Goal: Transaction & Acquisition: Purchase product/service

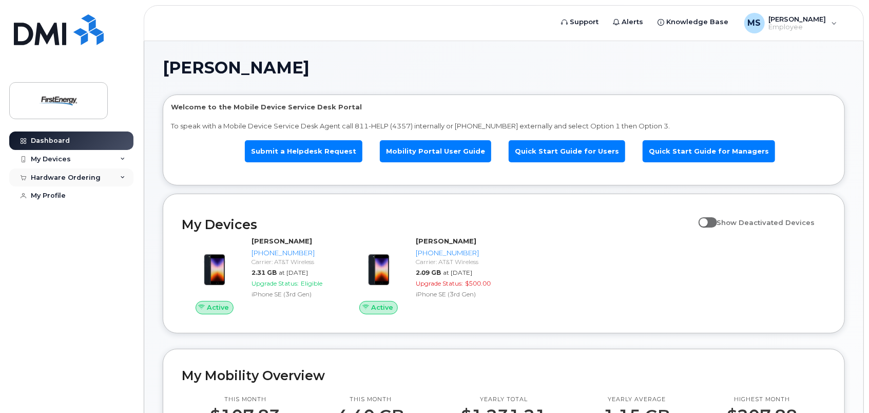
click at [94, 177] on div "Hardware Ordering" at bounding box center [66, 178] width 70 height 8
click at [65, 217] on div "New Order" at bounding box center [54, 215] width 39 height 9
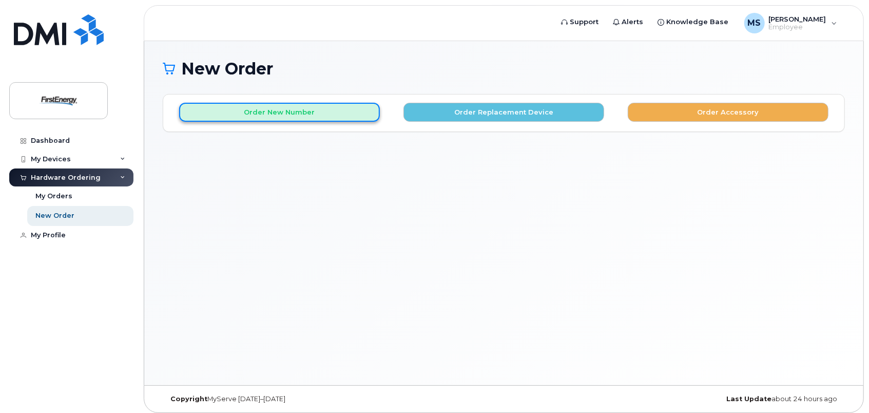
click at [262, 108] on button "Order New Number" at bounding box center [279, 112] width 201 height 19
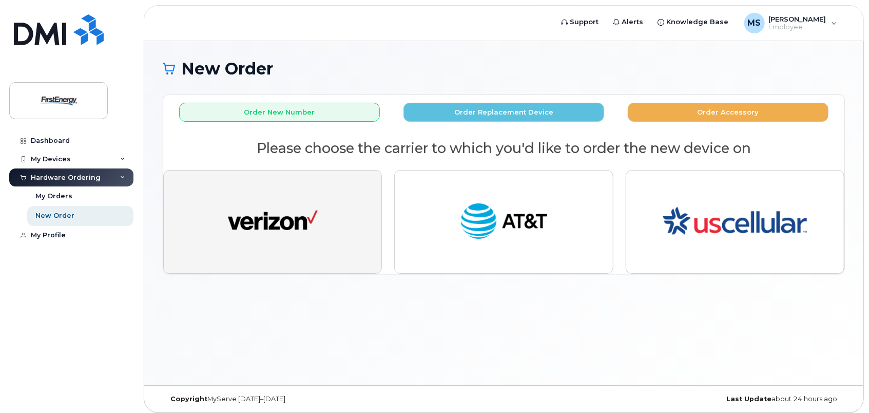
click at [315, 220] on img "button" at bounding box center [273, 222] width 90 height 46
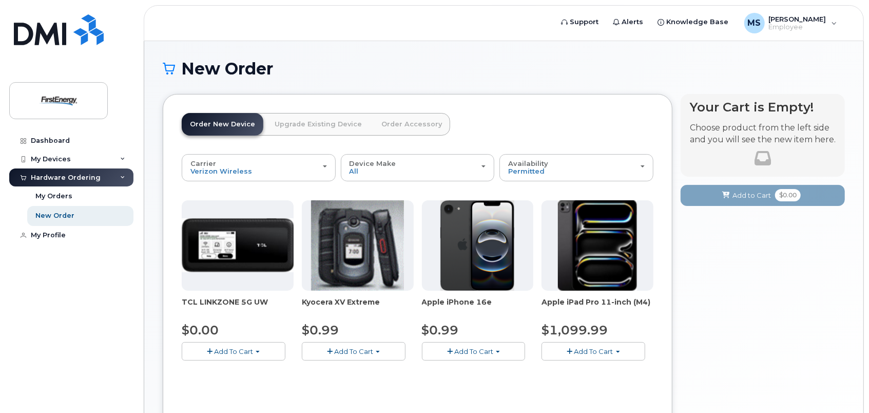
click at [458, 273] on img at bounding box center [477, 245] width 74 height 90
click at [482, 349] on span "Add To Cart" at bounding box center [473, 351] width 39 height 8
click at [518, 367] on link "$0.99 - 2 Year Activation" at bounding box center [476, 370] width 103 height 13
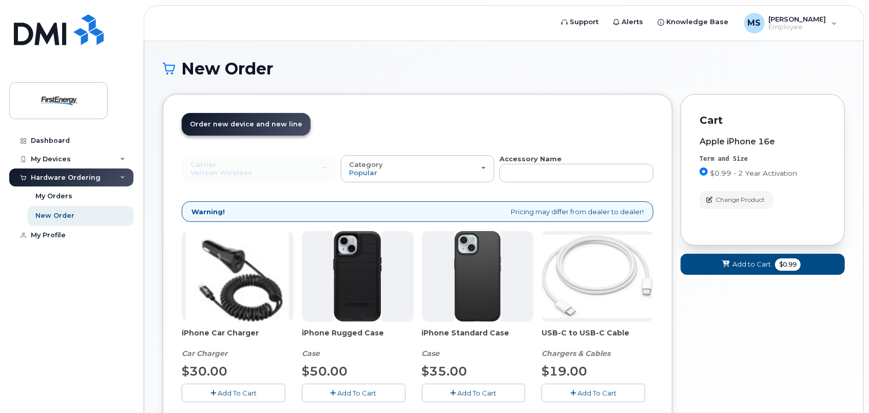
click at [490, 395] on span "Add To Cart" at bounding box center [476, 393] width 39 height 8
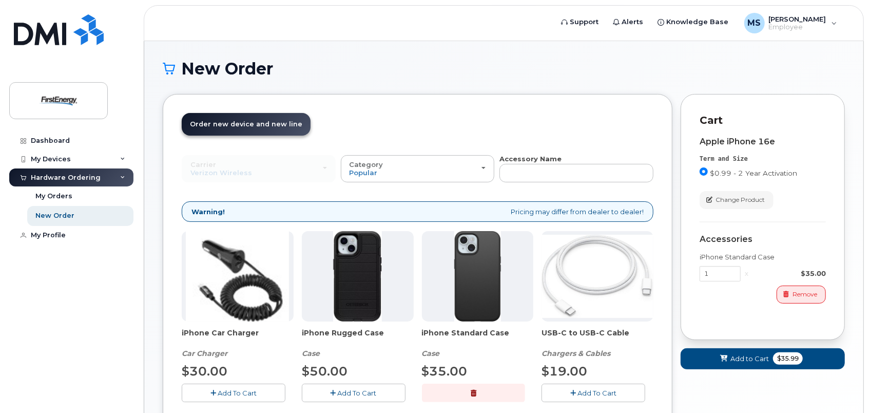
click at [581, 392] on span "Add To Cart" at bounding box center [597, 393] width 39 height 8
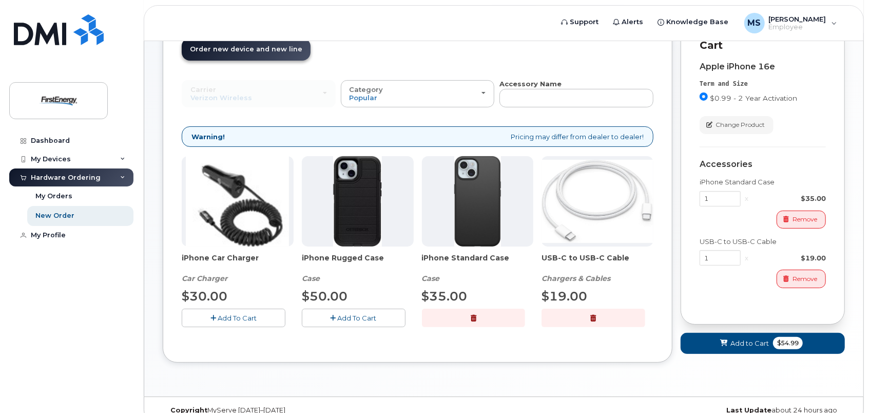
scroll to position [89, 0]
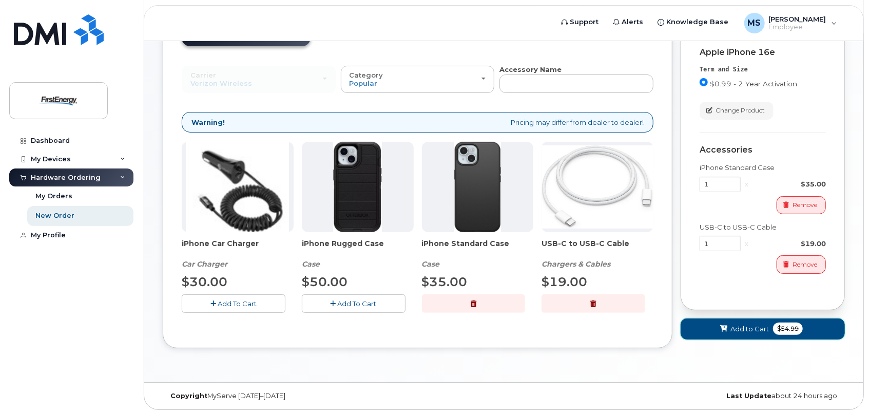
click at [751, 330] on span "Add to Cart" at bounding box center [750, 329] width 39 height 10
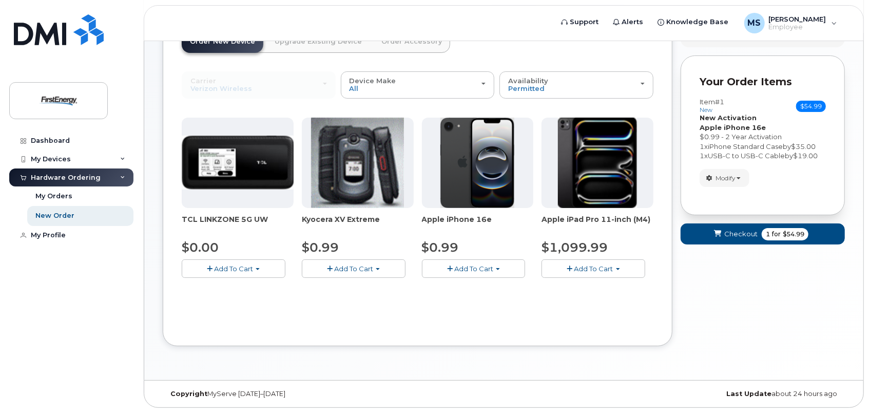
scroll to position [81, 0]
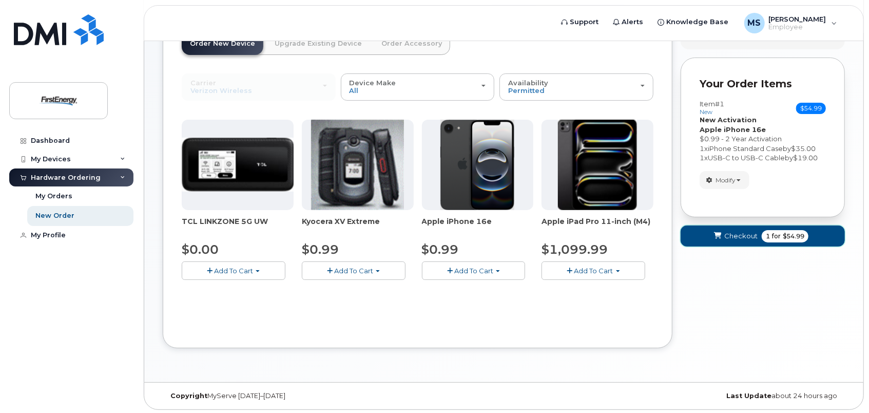
click at [770, 232] on span "for" at bounding box center [776, 236] width 13 height 9
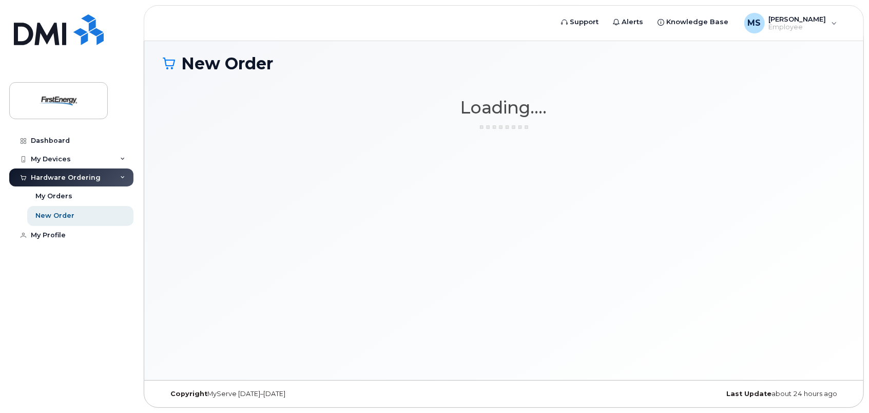
scroll to position [5, 0]
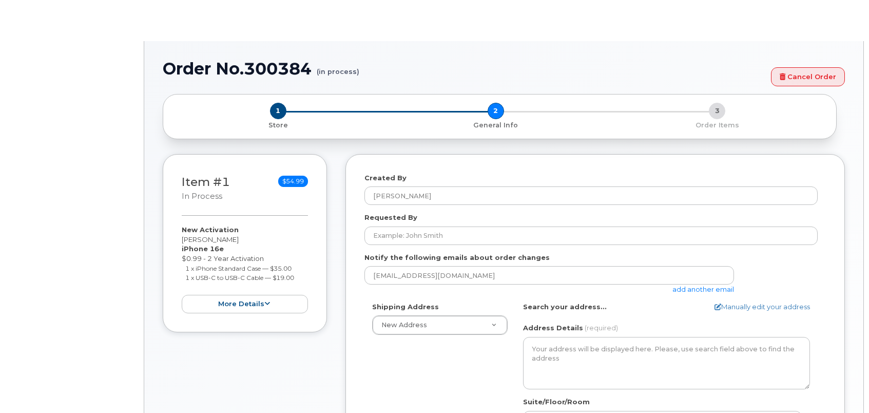
select select
